Goal: Information Seeking & Learning: Learn about a topic

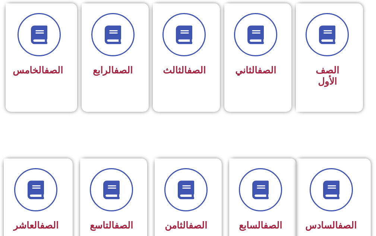
scroll to position [260, 0]
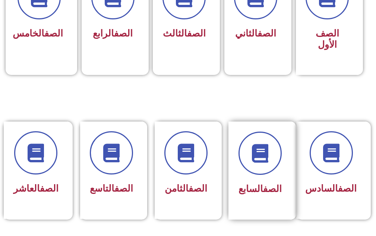
click at [268, 176] on div "الصف السابع" at bounding box center [259, 164] width 43 height 67
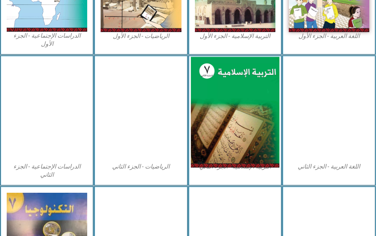
scroll to position [439, 0]
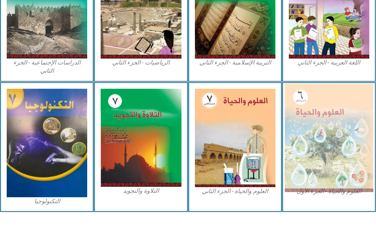
click at [356, 119] on img at bounding box center [328, 137] width 89 height 108
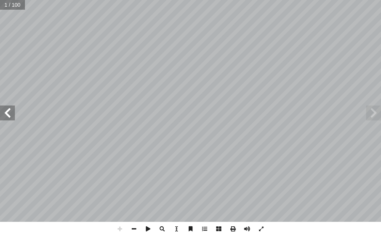
click at [14, 113] on span at bounding box center [7, 112] width 15 height 15
click at [8, 115] on span at bounding box center [7, 112] width 15 height 15
click at [8, 114] on span at bounding box center [7, 112] width 15 height 15
click at [7, 114] on span at bounding box center [7, 112] width 15 height 15
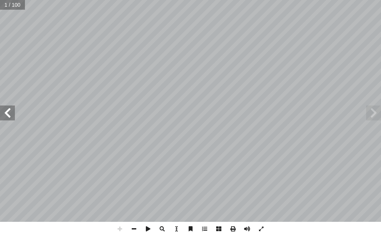
click at [8, 113] on span at bounding box center [7, 112] width 15 height 15
click at [8, 114] on span at bounding box center [7, 112] width 15 height 15
click at [8, 113] on span at bounding box center [7, 112] width 15 height 15
click at [6, 112] on span at bounding box center [7, 112] width 15 height 15
click at [22, 117] on div "العلوم والحياة ليف: أ ا فريق الت 7 ُ زء ُ الج ل َّ و أ ال� ) ً يمان البدارين (م…" at bounding box center [190, 110] width 381 height 221
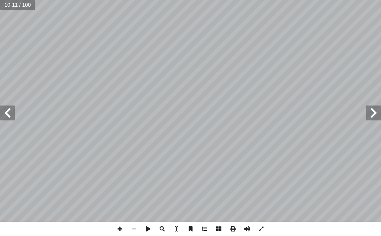
click at [6, 111] on span at bounding box center [7, 112] width 15 height 15
click at [6, 109] on span at bounding box center [7, 112] width 15 height 15
click at [8, 109] on span at bounding box center [7, 112] width 15 height 15
click at [9, 109] on span at bounding box center [7, 112] width 15 height 15
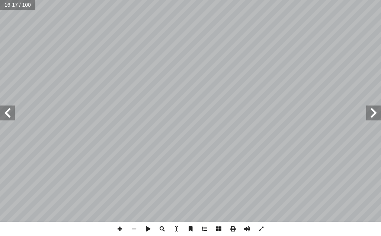
click at [8, 110] on span at bounding box center [7, 112] width 15 height 15
click at [4, 116] on span at bounding box center [7, 112] width 15 height 15
click at [260, 232] on span at bounding box center [261, 228] width 14 height 14
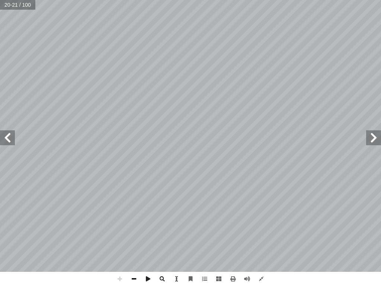
drag, startPoint x: 132, startPoint y: 279, endPoint x: 133, endPoint y: 284, distance: 5.6
click at [133, 235] on span at bounding box center [134, 279] width 14 height 14
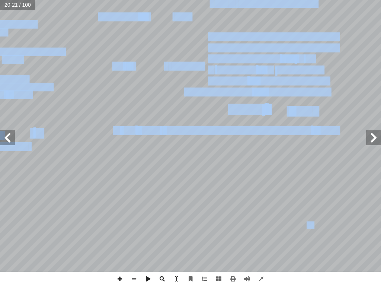
click at [113, 235] on div "16 ) نشاط (٤ تغيرات وسلوكات: تية: آ سئلة ال� أ جب عن ال� أ ا ل الشكل المجاور ثم…" at bounding box center [190, 143] width 381 height 286
click at [119, 235] on span at bounding box center [120, 279] width 14 height 14
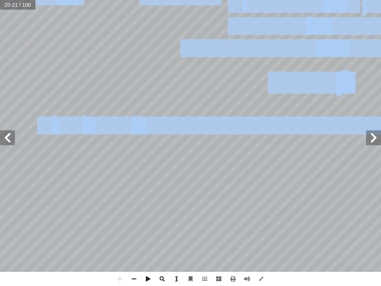
click at [176, 235] on span at bounding box center [176, 279] width 14 height 14
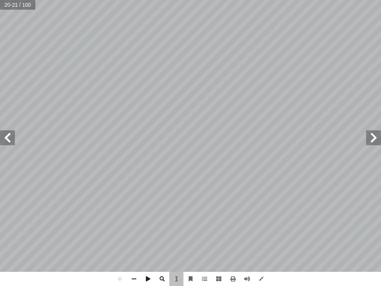
click at [226, 235] on div "16 ) نشاط (٤ تغيرات وسلوكات: تية: آ سئلة ال� أ جب عن ال� أ ا ل الشكل المجاور ثم…" at bounding box center [225, 16] width 537 height 689
click at [176, 235] on span at bounding box center [176, 279] width 14 height 14
click at [114, 235] on span at bounding box center [120, 279] width 14 height 14
click at [115, 235] on span at bounding box center [120, 279] width 14 height 14
click at [137, 235] on span at bounding box center [134, 279] width 14 height 14
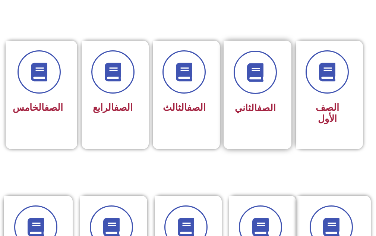
scroll to position [261, 0]
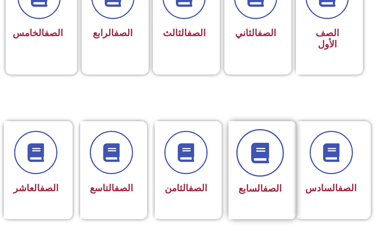
click at [258, 151] on icon at bounding box center [259, 153] width 20 height 20
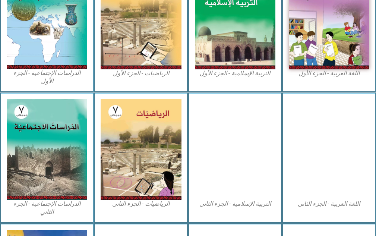
scroll to position [409, 0]
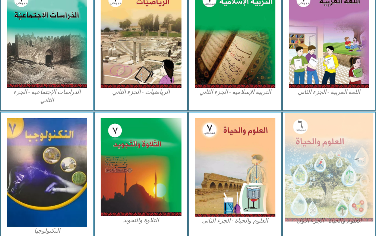
click at [307, 147] on img at bounding box center [328, 167] width 89 height 108
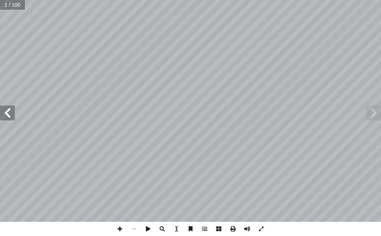
click at [12, 111] on span at bounding box center [7, 112] width 15 height 15
click at [12, 112] on span at bounding box center [7, 112] width 15 height 15
click at [12, 113] on span at bounding box center [7, 112] width 15 height 15
click at [10, 116] on span at bounding box center [7, 112] width 15 height 15
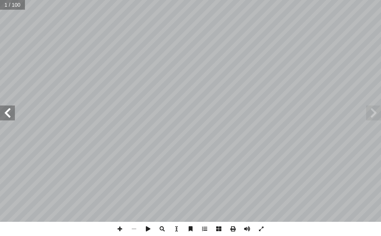
click at [8, 115] on span at bounding box center [7, 112] width 15 height 15
click at [7, 115] on span at bounding box center [7, 112] width 15 height 15
click at [7, 114] on span at bounding box center [7, 112] width 15 height 15
click at [5, 106] on span at bounding box center [7, 112] width 15 height 15
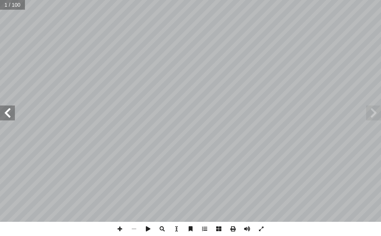
click at [5, 106] on span at bounding box center [7, 112] width 15 height 15
click at [5, 109] on span at bounding box center [7, 112] width 15 height 15
click at [1, 109] on span at bounding box center [7, 112] width 15 height 15
click at [1, 110] on span at bounding box center [7, 112] width 15 height 15
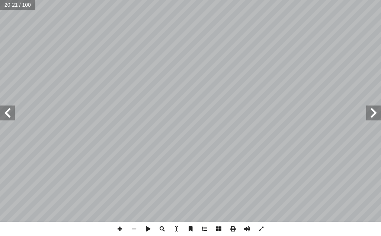
click at [2, 106] on span at bounding box center [7, 112] width 15 height 15
click at [137, 226] on span at bounding box center [134, 228] width 14 height 14
click at [6, 112] on span at bounding box center [7, 112] width 15 height 15
